Goal: Find specific fact: Find specific fact

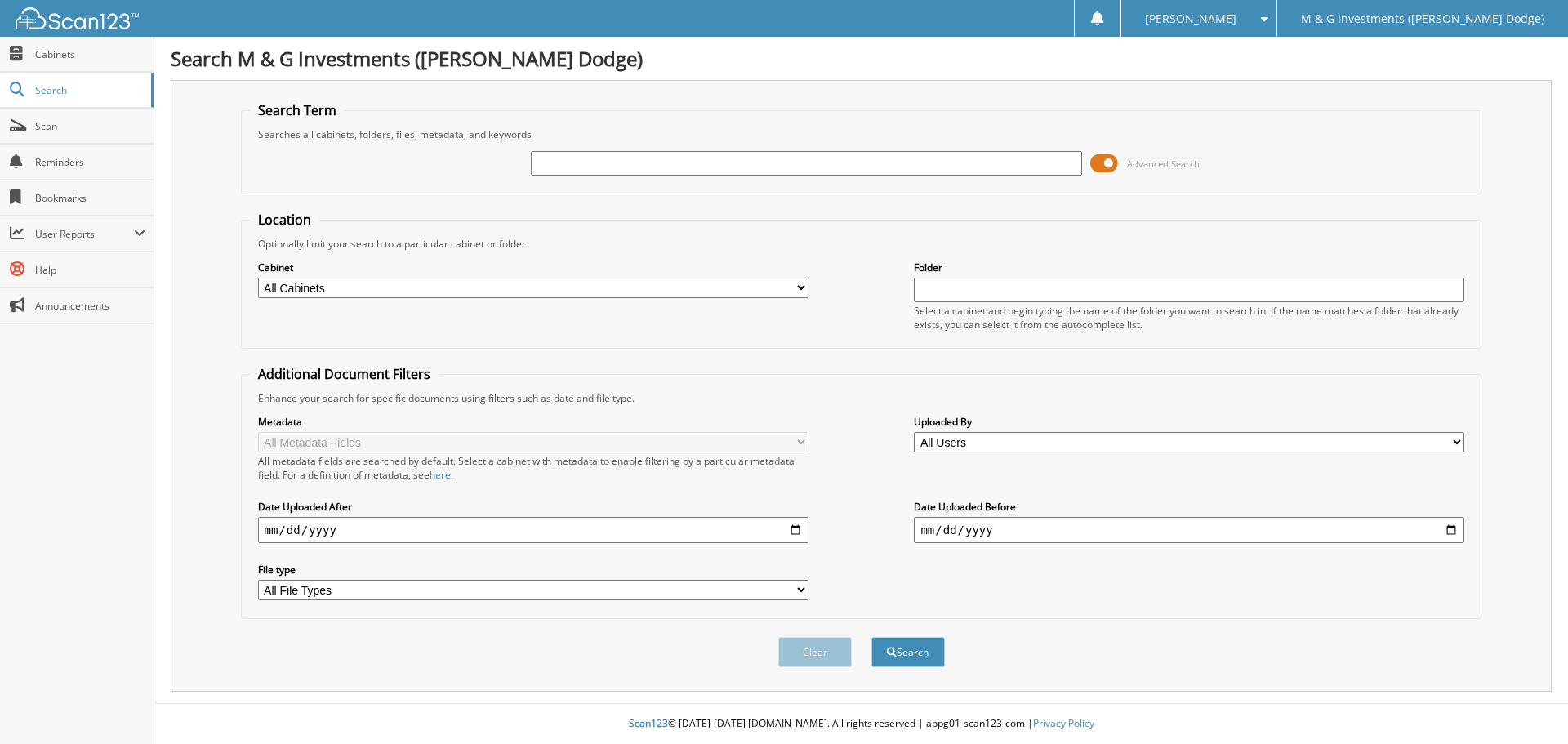
click at [671, 159] on input "text" at bounding box center [806, 163] width 550 height 24
type input "687250"
click at [871, 637] on button "Search" at bounding box center [908, 652] width 73 height 30
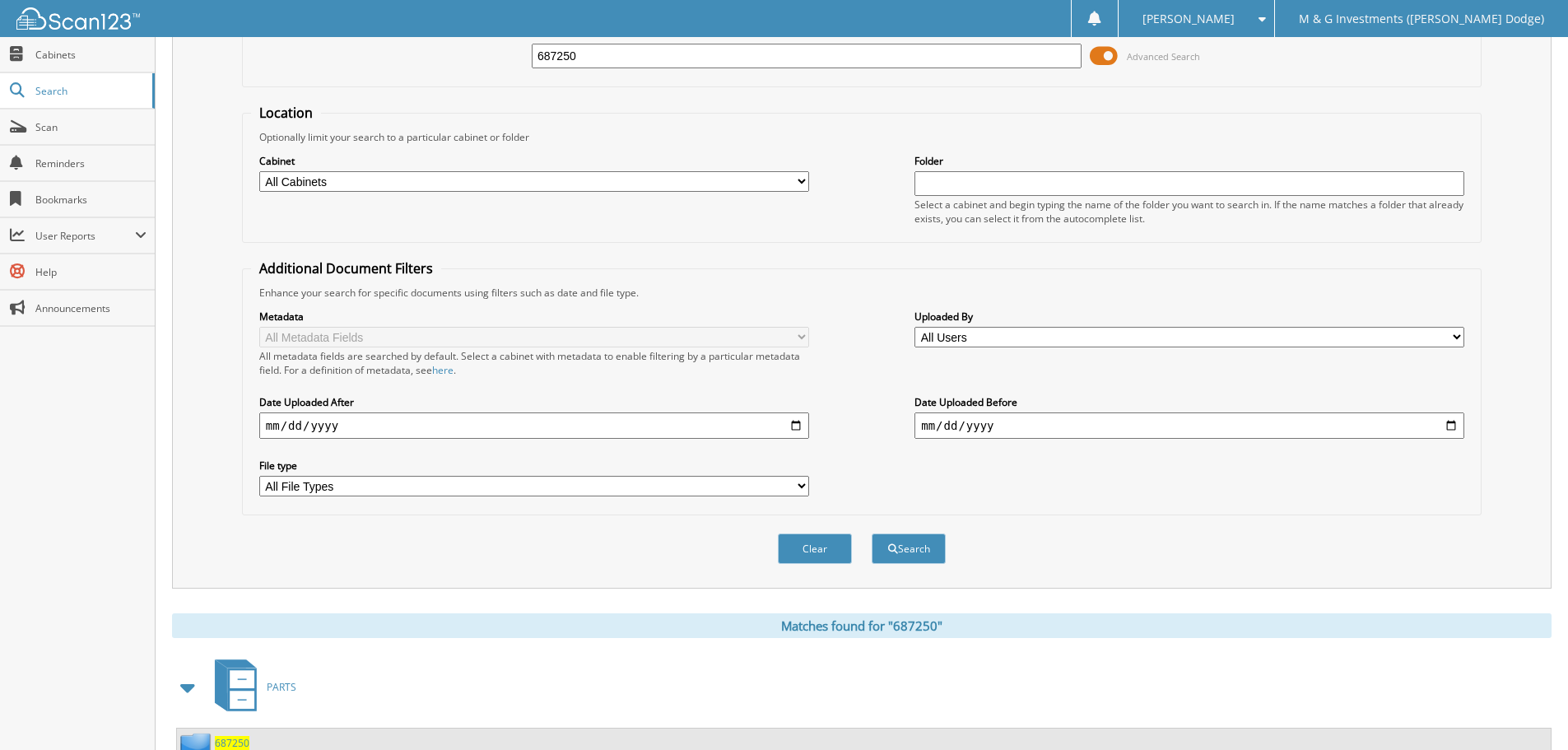
scroll to position [329, 0]
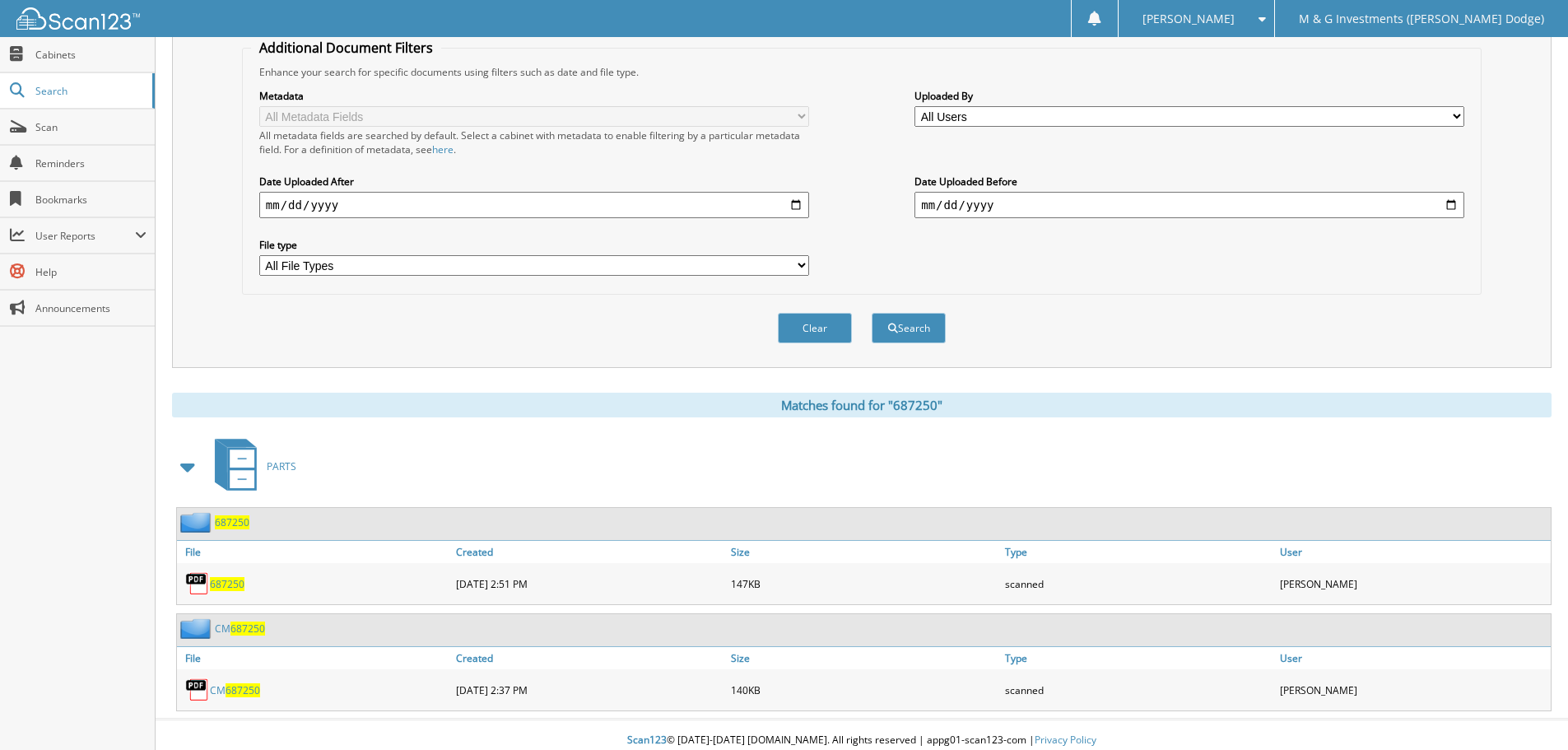
click at [230, 525] on span "687250" at bounding box center [232, 522] width 35 height 14
